Goal: Transaction & Acquisition: Purchase product/service

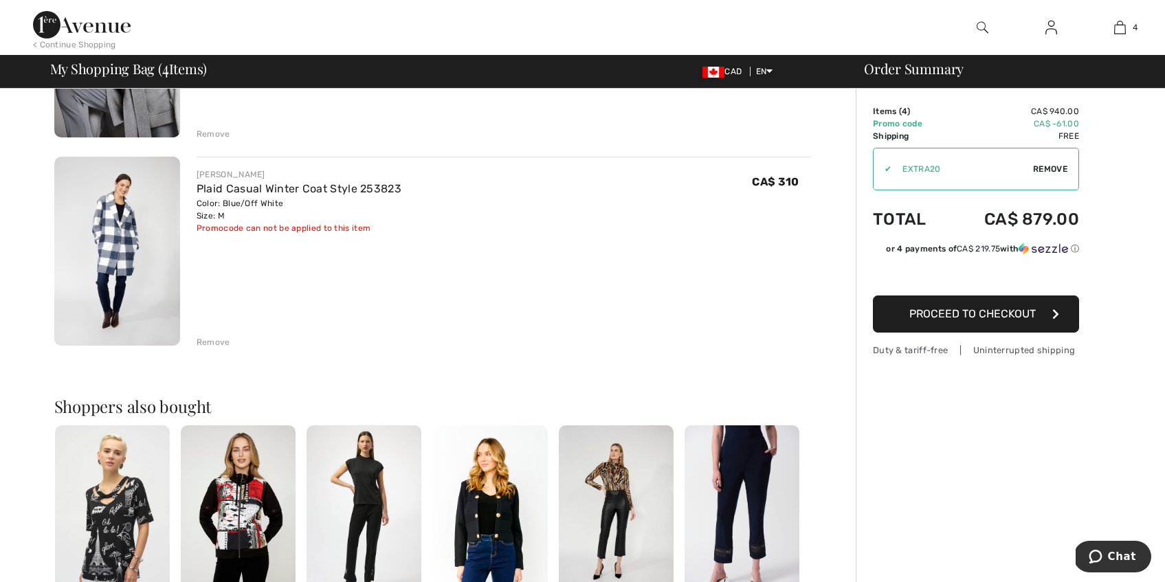
scroll to position [673, 0]
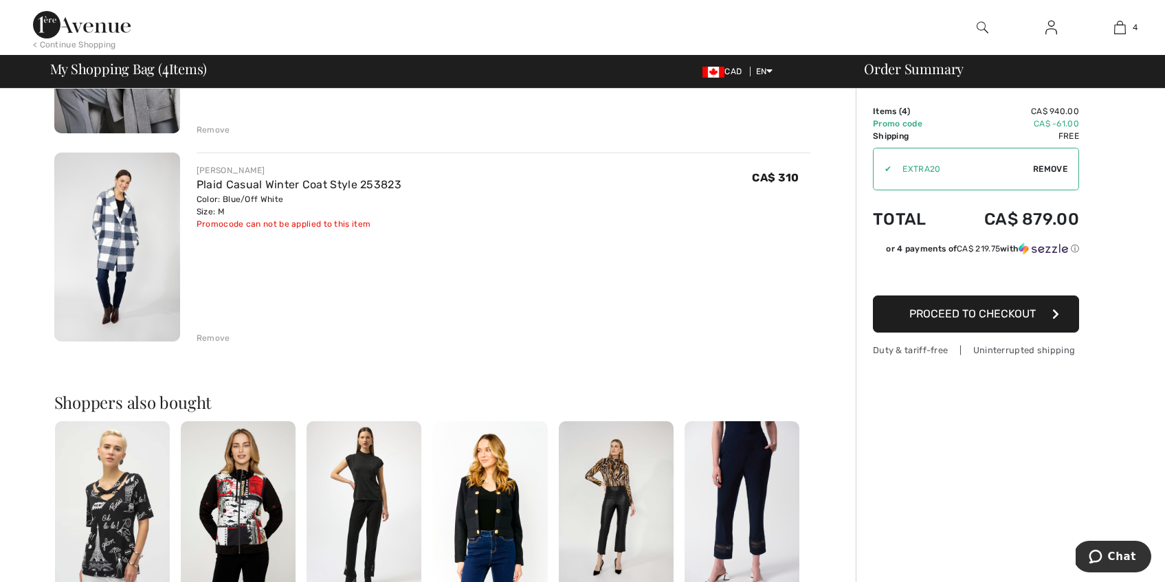
click at [134, 225] on img at bounding box center [117, 247] width 126 height 189
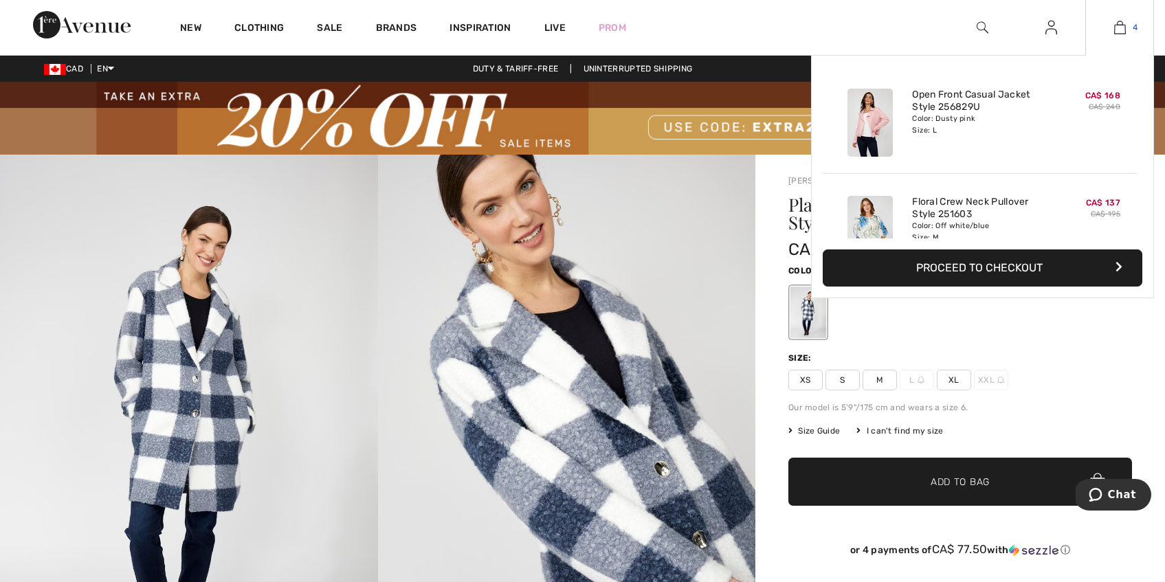
click at [1121, 32] on img at bounding box center [1120, 27] width 12 height 16
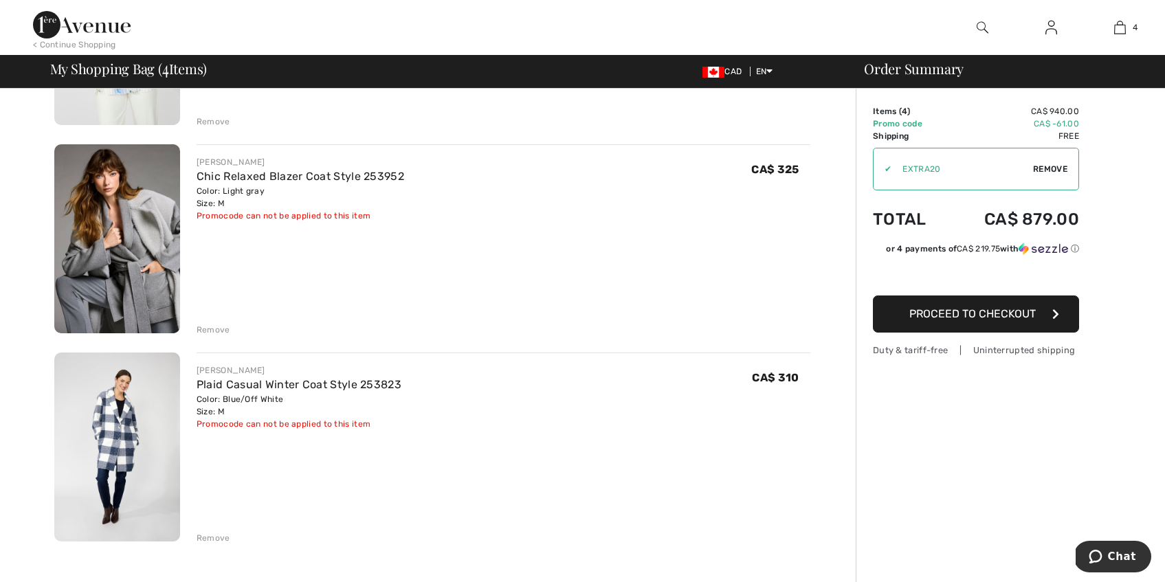
scroll to position [480, 0]
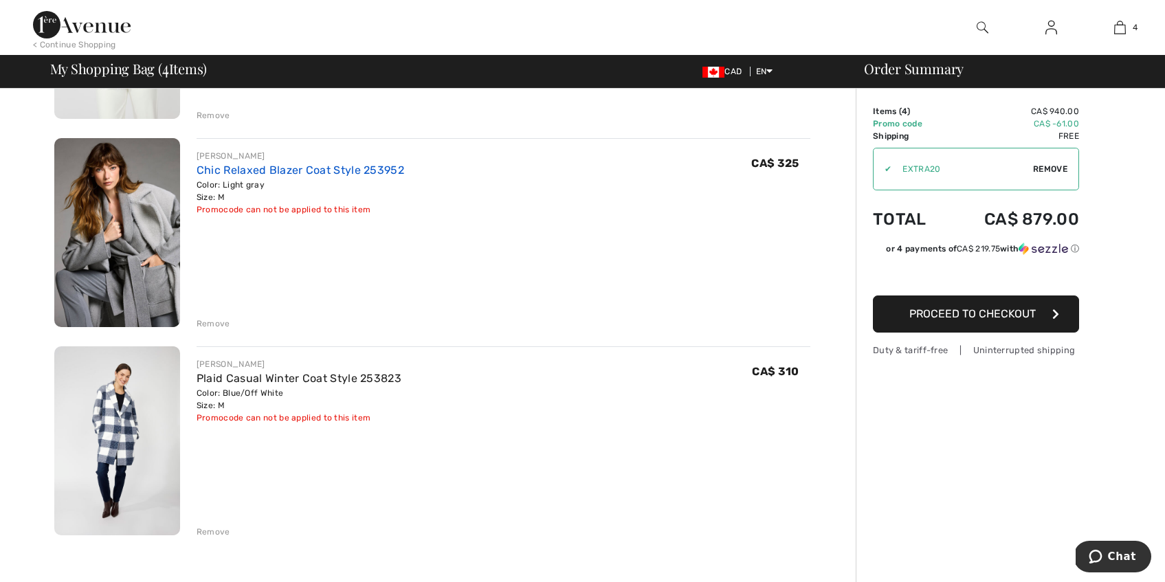
click at [340, 170] on link "Chic Relaxed Blazer Coat Style 253952" at bounding box center [301, 170] width 208 height 13
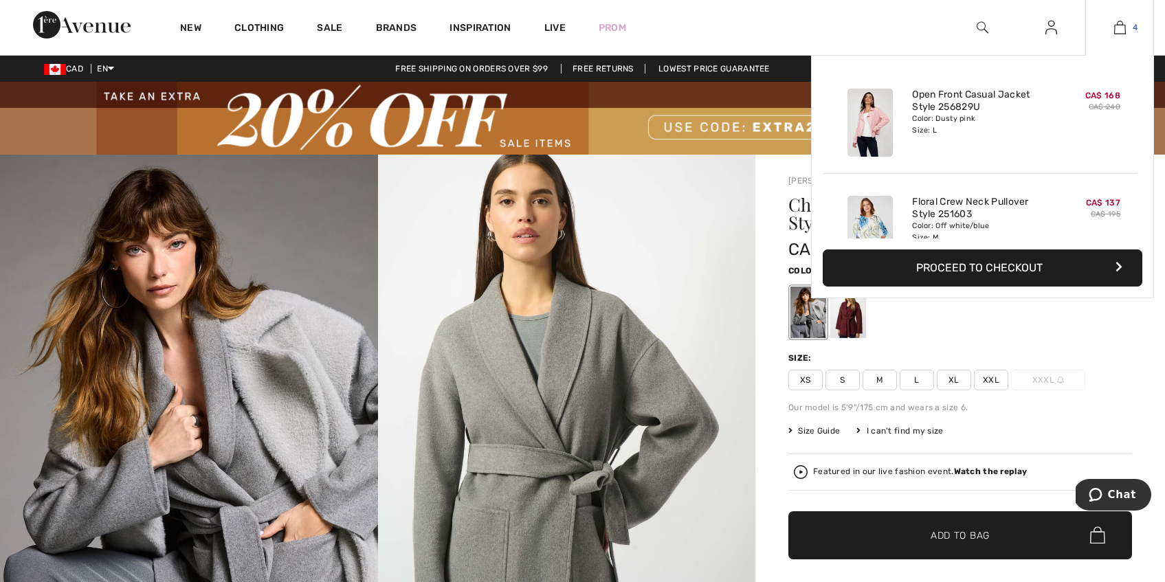
click at [1124, 30] on img at bounding box center [1120, 27] width 12 height 16
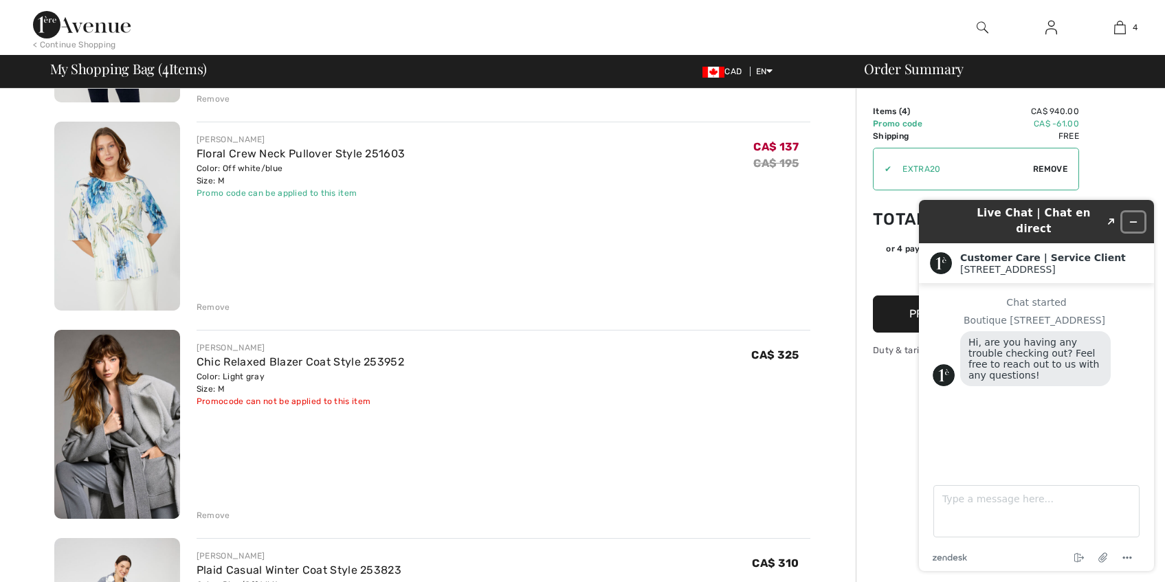
click at [1133, 222] on icon "Minimize widget" at bounding box center [1133, 222] width 6 height 0
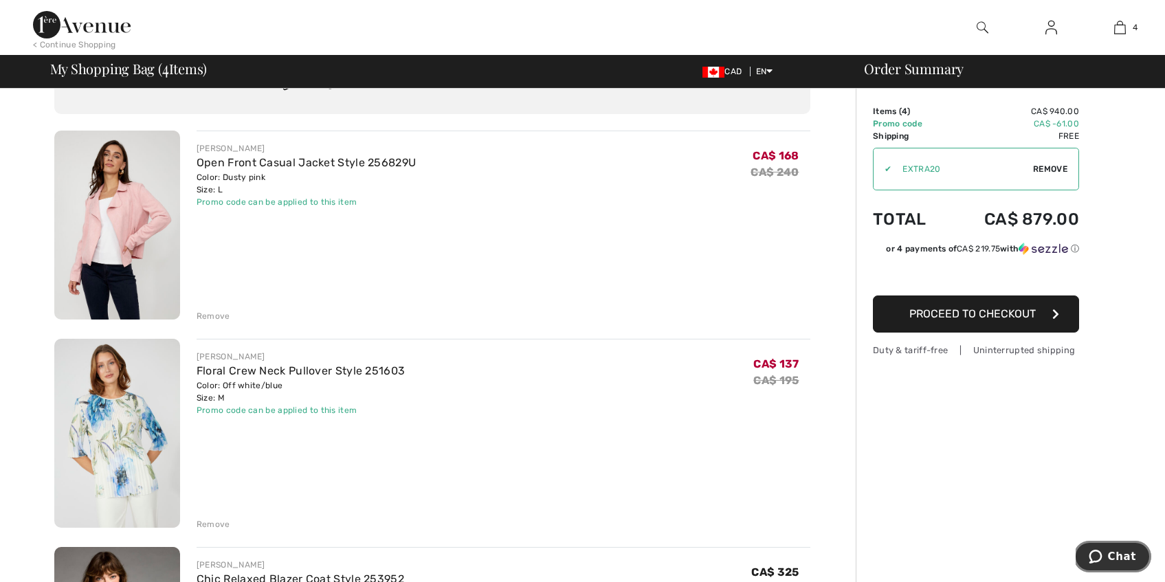
scroll to position [74, 0]
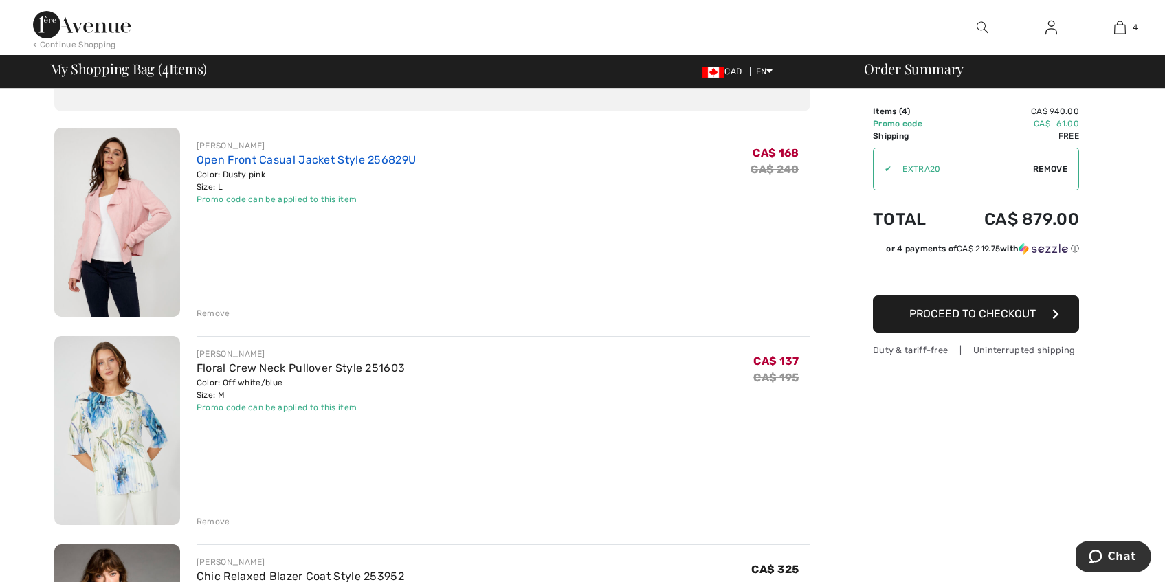
click at [255, 159] on link "Open Front Casual Jacket Style 256829U" at bounding box center [306, 159] width 219 height 13
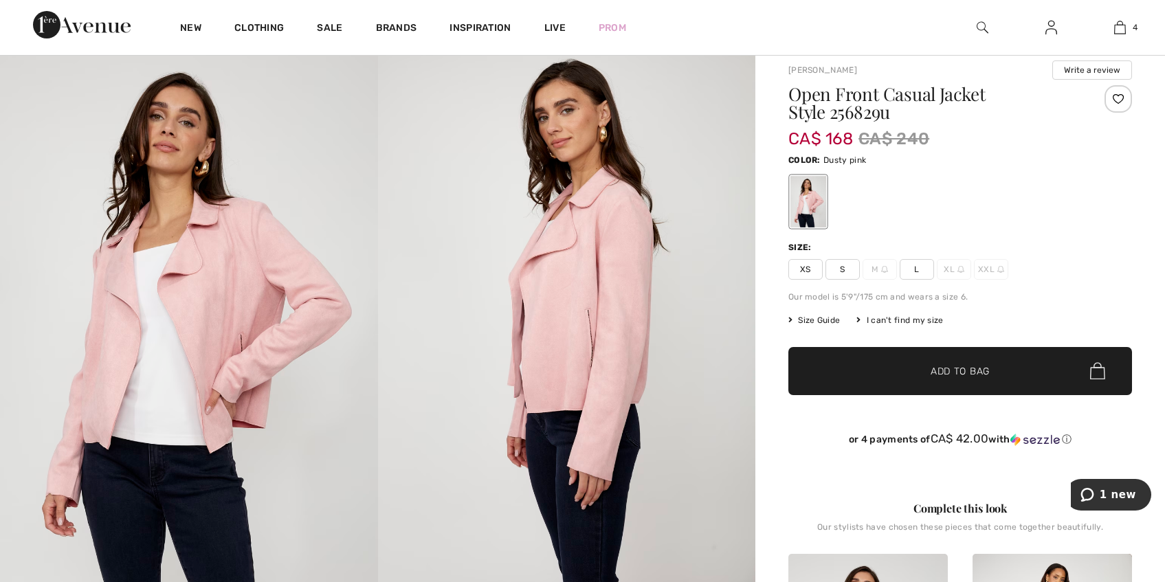
scroll to position [102, 0]
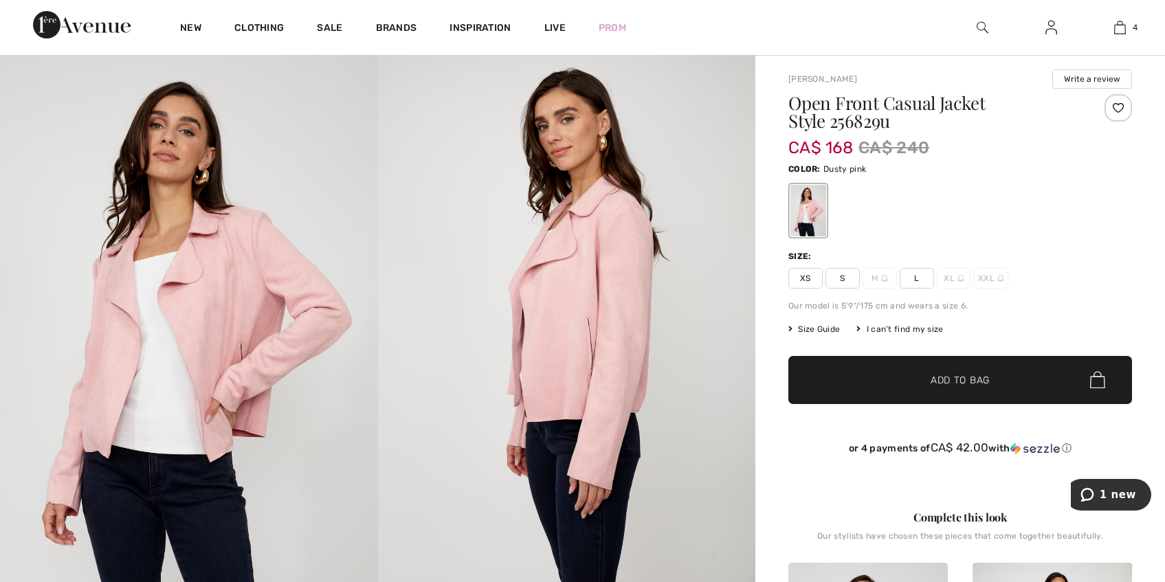
click at [811, 332] on span "Size Guide" at bounding box center [814, 329] width 52 height 12
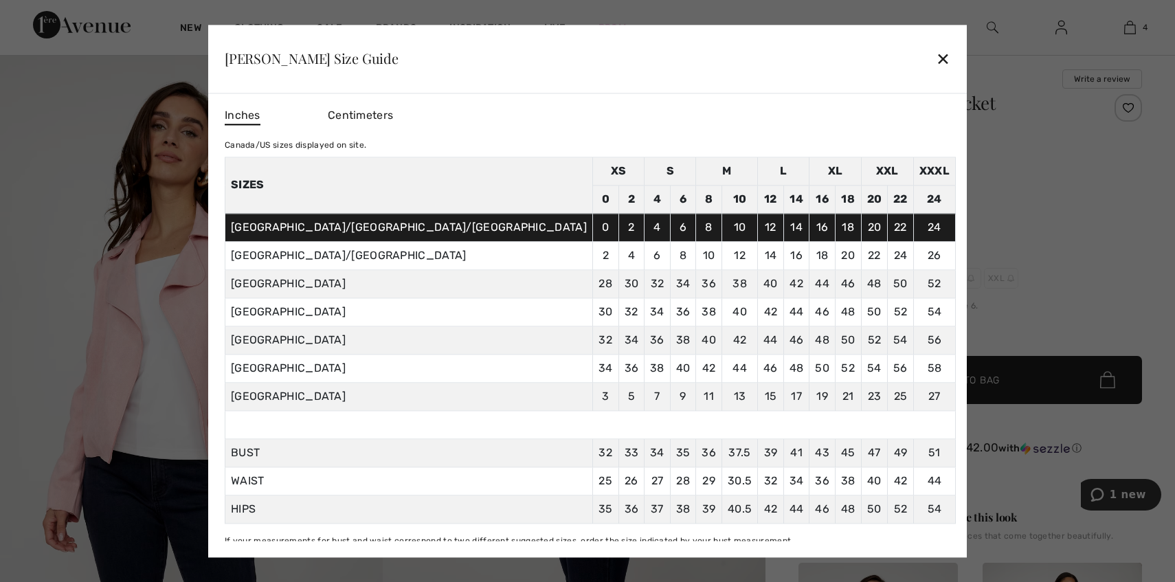
scroll to position [18, 0]
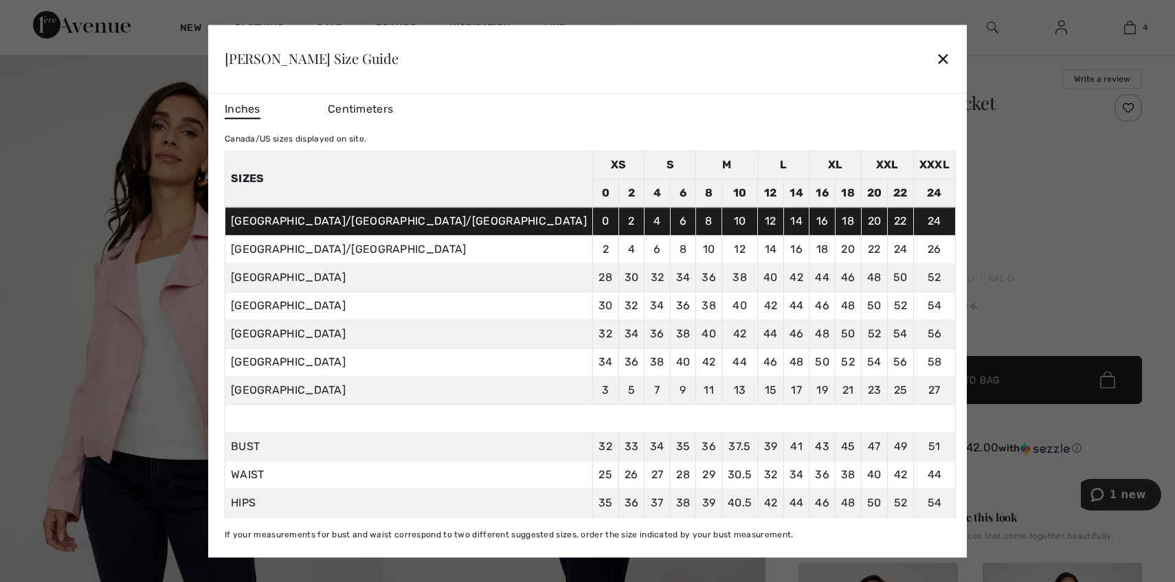
click at [936, 58] on div "✕" at bounding box center [943, 59] width 14 height 29
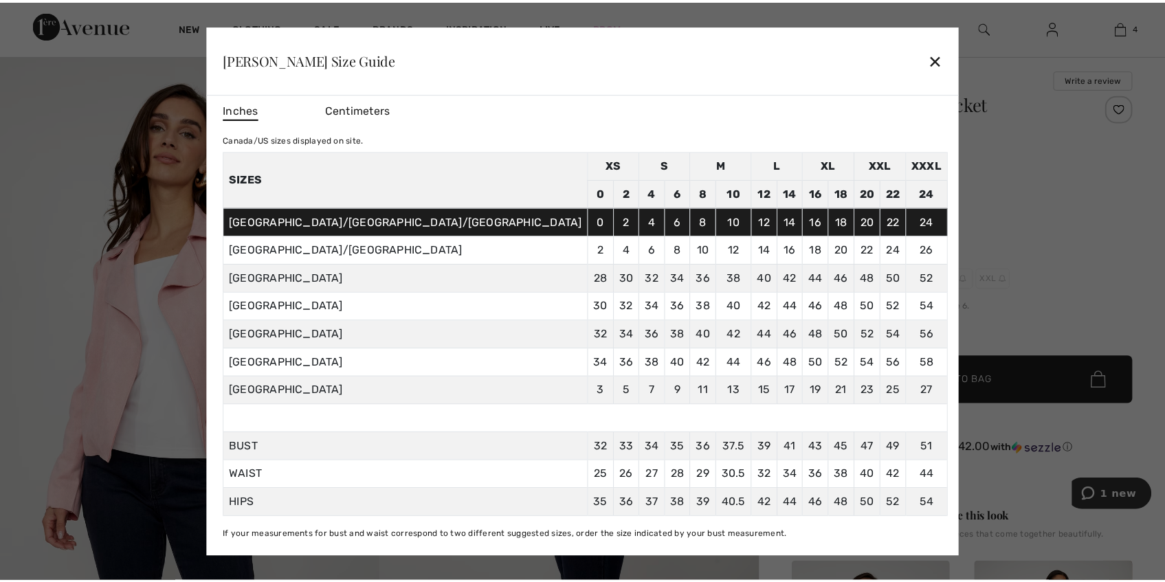
scroll to position [102, 0]
